Goal: Task Accomplishment & Management: Manage account settings

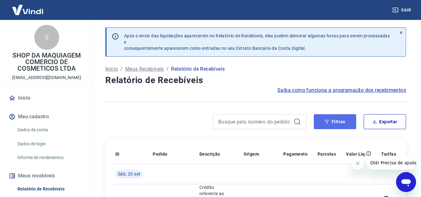
click at [331, 118] on button "Filtros" at bounding box center [335, 121] width 42 height 15
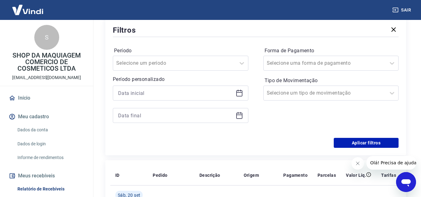
scroll to position [156, 0]
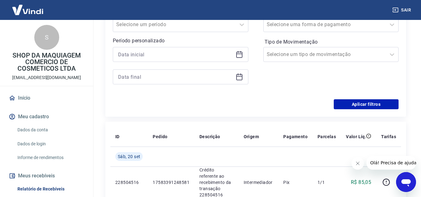
click at [241, 55] on icon at bounding box center [239, 54] width 7 height 7
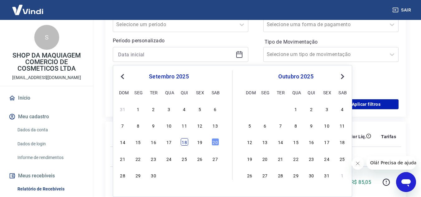
click at [185, 142] on div "18" at bounding box center [184, 141] width 7 height 7
type input "[DATE]"
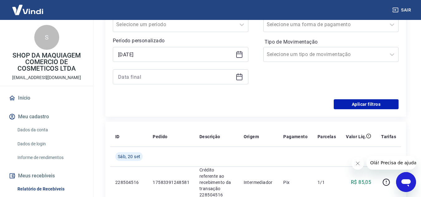
click at [238, 77] on icon at bounding box center [239, 76] width 7 height 7
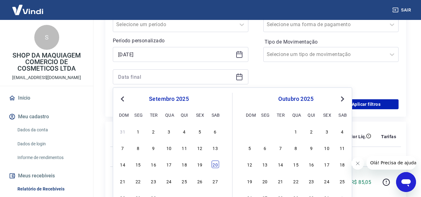
click at [213, 164] on div "20" at bounding box center [215, 164] width 7 height 7
type input "[DATE]"
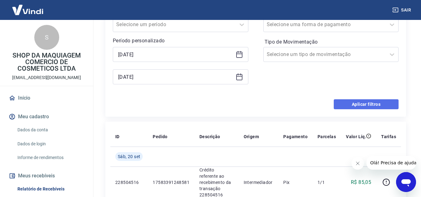
click at [345, 106] on button "Aplicar filtros" at bounding box center [366, 104] width 65 height 10
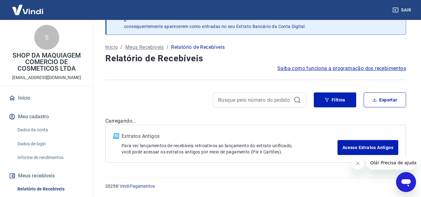
scroll to position [22, 0]
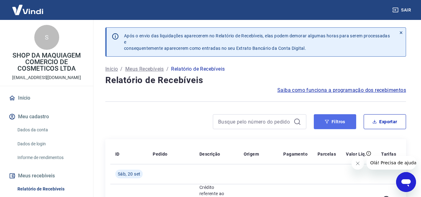
click at [330, 123] on button "Filtros" at bounding box center [335, 121] width 42 height 15
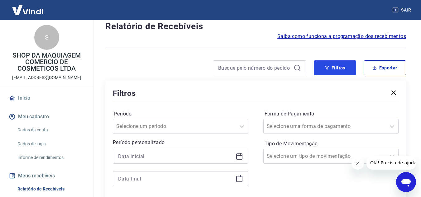
scroll to position [62, 0]
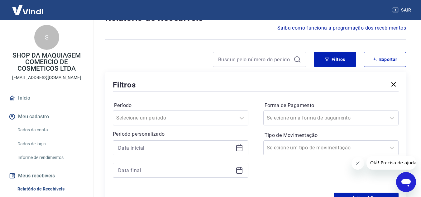
click at [242, 148] on icon at bounding box center [239, 147] width 7 height 7
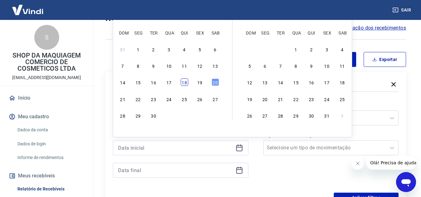
click at [184, 84] on div "18" at bounding box center [184, 82] width 7 height 7
type input "[DATE]"
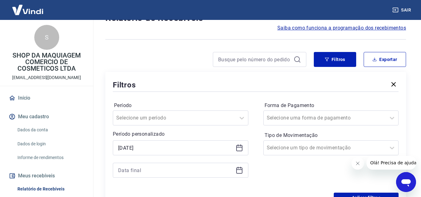
click at [243, 169] on icon at bounding box center [239, 170] width 7 height 7
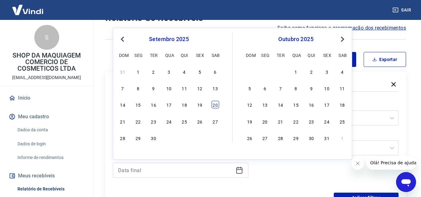
click at [215, 105] on div "20" at bounding box center [215, 104] width 7 height 7
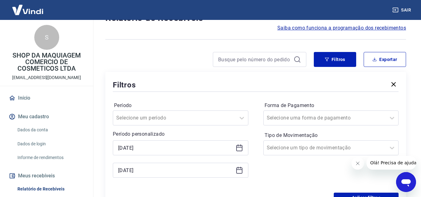
type input "[DATE]"
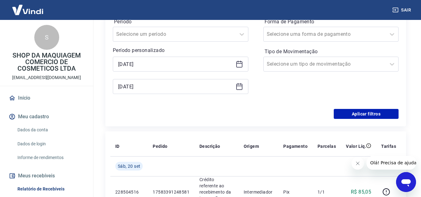
scroll to position [156, 0]
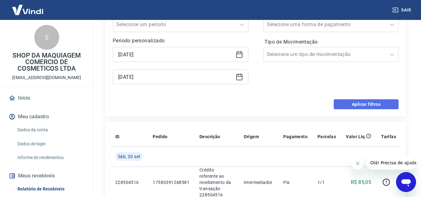
click at [339, 104] on button "Aplicar filtros" at bounding box center [366, 104] width 65 height 10
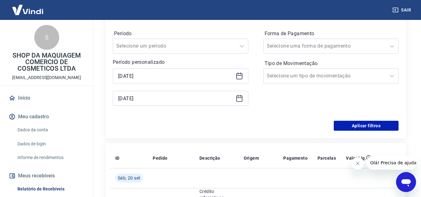
scroll to position [178, 0]
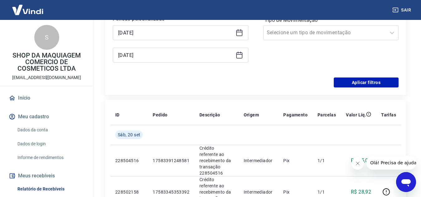
click at [379, 74] on div "Período Selecione um período Período personalizado [DATE] [DATE] Forma de Pagam…" at bounding box center [256, 28] width 286 height 100
click at [380, 81] on button "Aplicar filtros" at bounding box center [366, 83] width 65 height 10
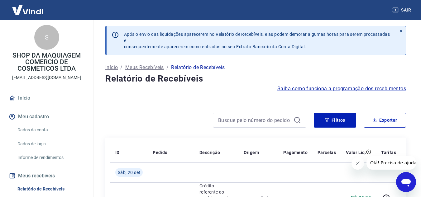
scroll to position [0, 0]
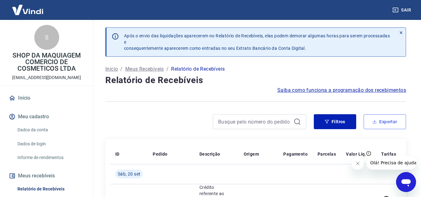
click at [385, 121] on button "Exportar" at bounding box center [385, 121] width 42 height 15
type input "[DATE]"
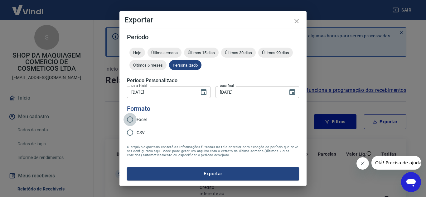
click at [133, 121] on input "Excel" at bounding box center [129, 119] width 13 height 13
radio input "true"
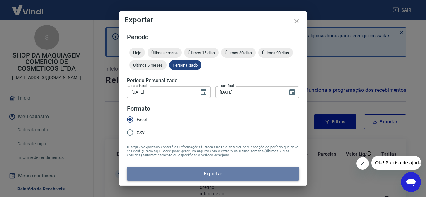
click at [178, 173] on button "Exportar" at bounding box center [213, 173] width 172 height 13
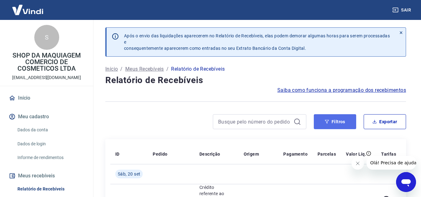
click at [325, 125] on button "Filtros" at bounding box center [335, 121] width 42 height 15
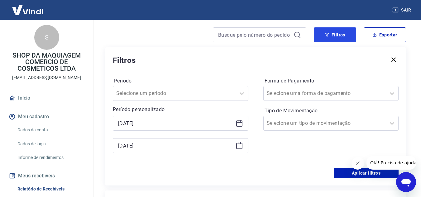
scroll to position [94, 0]
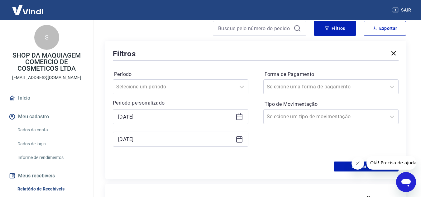
click at [240, 118] on icon at bounding box center [239, 116] width 7 height 7
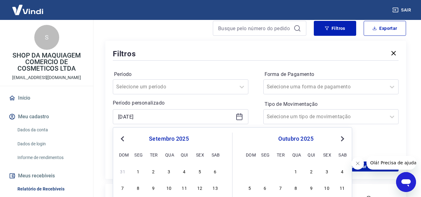
click at [123, 141] on span "Previous Month" at bounding box center [123, 138] width 0 height 7
click at [123, 139] on span "Previous Month" at bounding box center [123, 138] width 0 height 7
click at [150, 173] on div "1" at bounding box center [153, 171] width 7 height 7
type input "[DATE]"
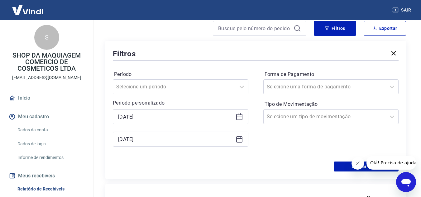
click at [157, 169] on div "Aplicar filtros" at bounding box center [256, 167] width 286 height 10
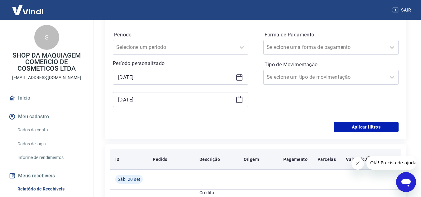
scroll to position [156, 0]
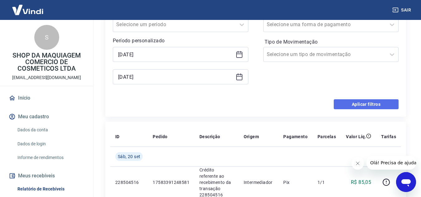
click at [362, 106] on button "Aplicar filtros" at bounding box center [366, 104] width 65 height 10
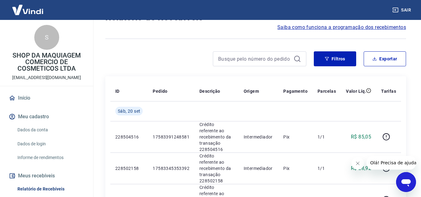
scroll to position [62, 0]
click at [379, 58] on button "Exportar" at bounding box center [385, 59] width 42 height 15
type input "[DATE]"
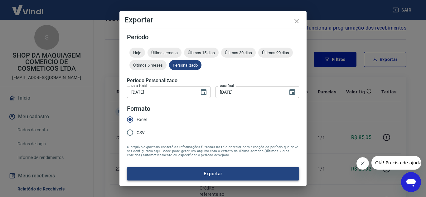
click at [195, 172] on button "Exportar" at bounding box center [213, 173] width 172 height 13
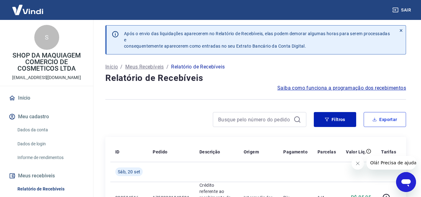
scroll to position [0, 0]
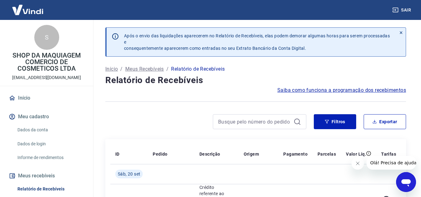
click at [34, 8] on img at bounding box center [27, 13] width 41 height 19
click at [36, 11] on img at bounding box center [27, 9] width 41 height 19
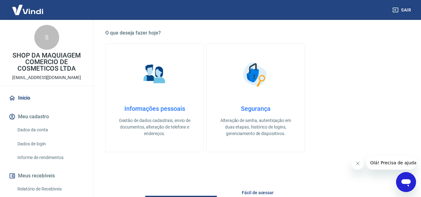
scroll to position [125, 0]
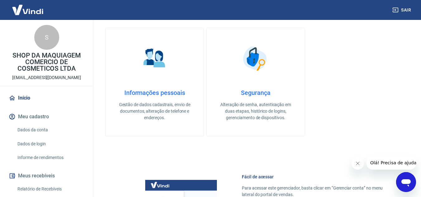
click at [25, 104] on link "Início" at bounding box center [46, 98] width 78 height 14
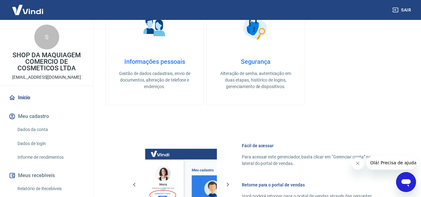
scroll to position [0, 0]
